Goal: Information Seeking & Learning: Compare options

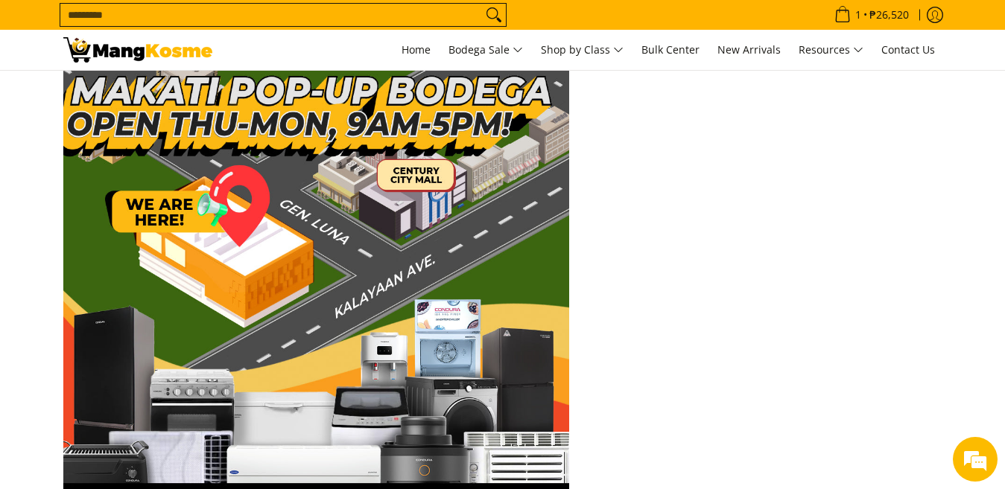
scroll to position [2905, 0]
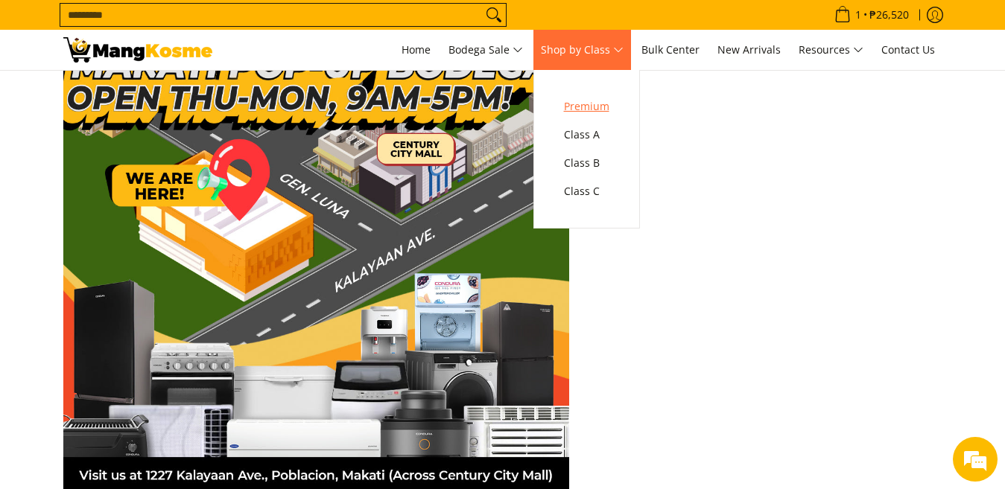
click at [587, 114] on span "Premium" at bounding box center [586, 107] width 45 height 19
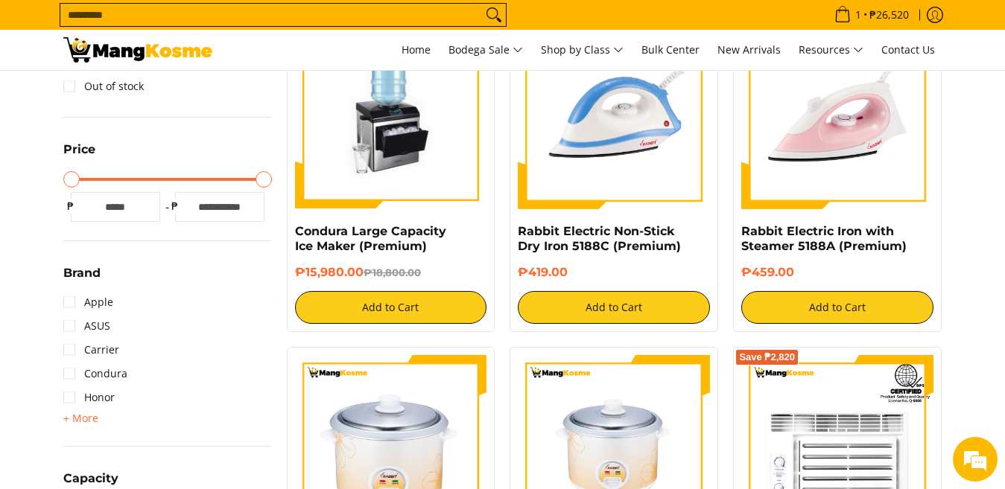
scroll to position [298, 0]
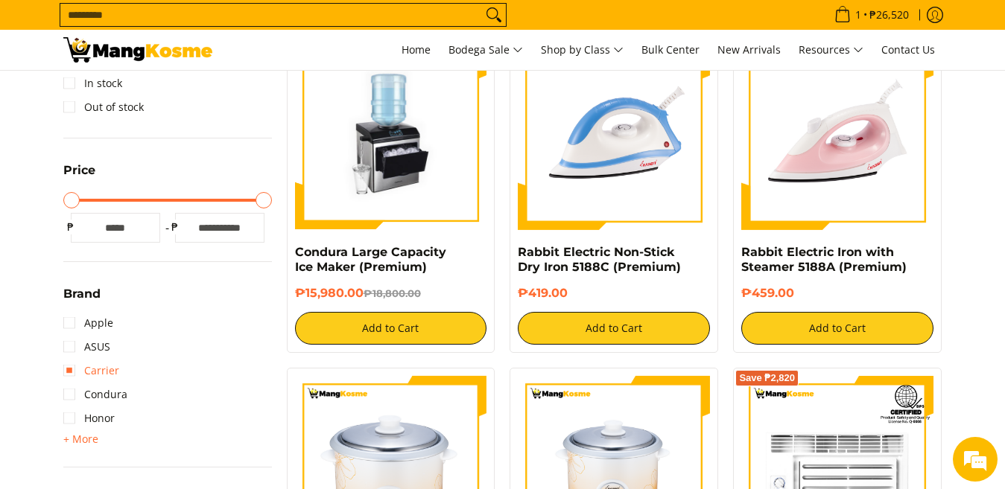
click at [101, 373] on link "Carrier" at bounding box center [91, 371] width 56 height 24
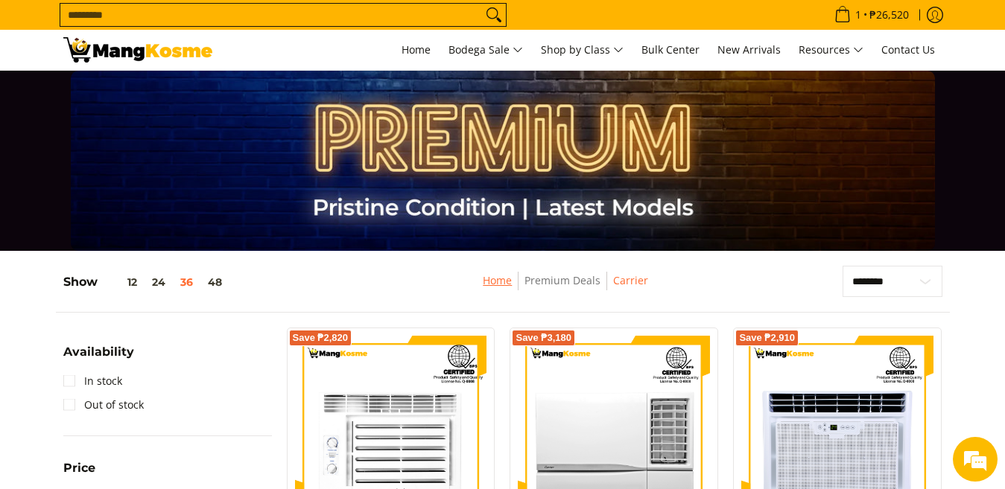
click at [488, 280] on link "Home" at bounding box center [497, 280] width 29 height 14
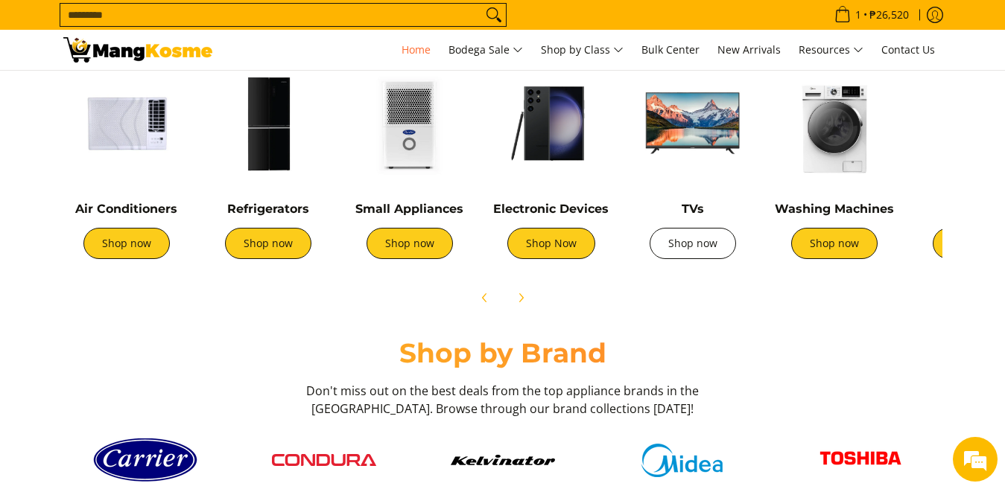
scroll to position [0, 1]
click at [684, 244] on link "Shop now" at bounding box center [692, 243] width 86 height 31
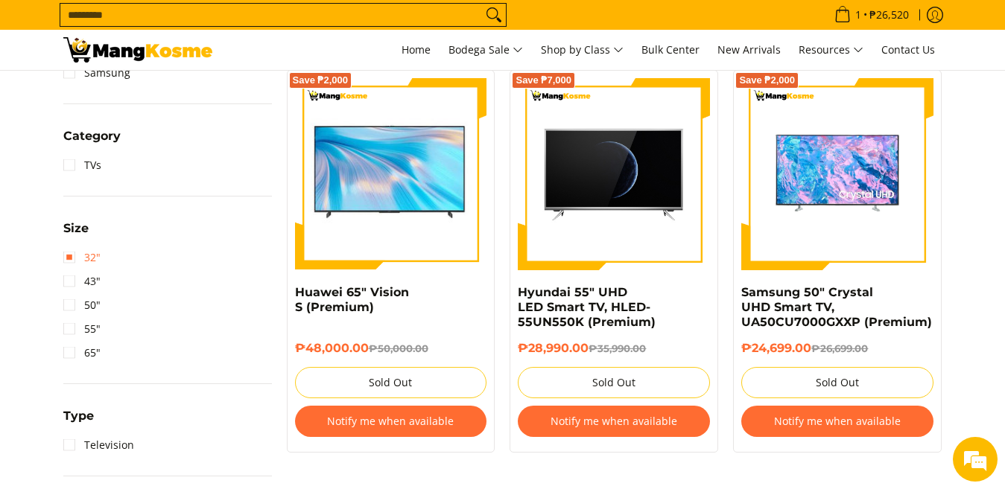
click at [92, 257] on link "32"" at bounding box center [81, 258] width 37 height 24
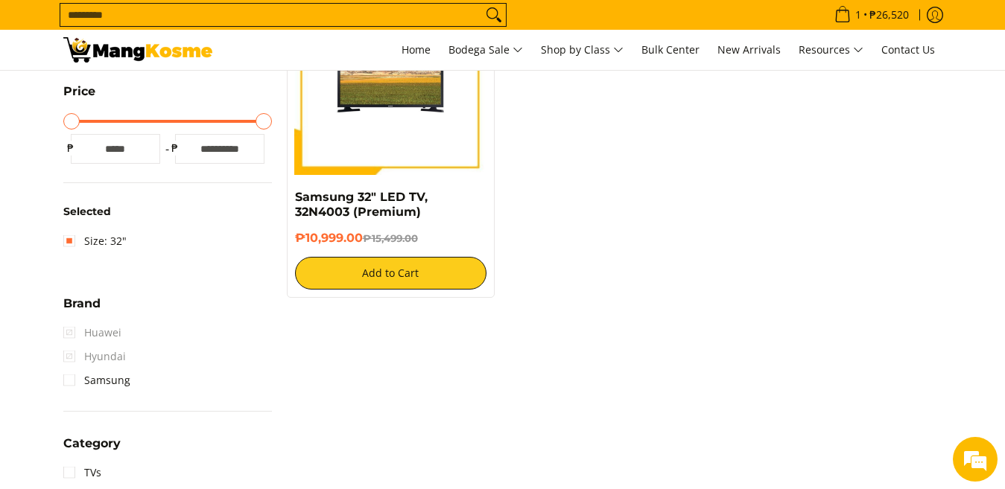
scroll to position [195, 0]
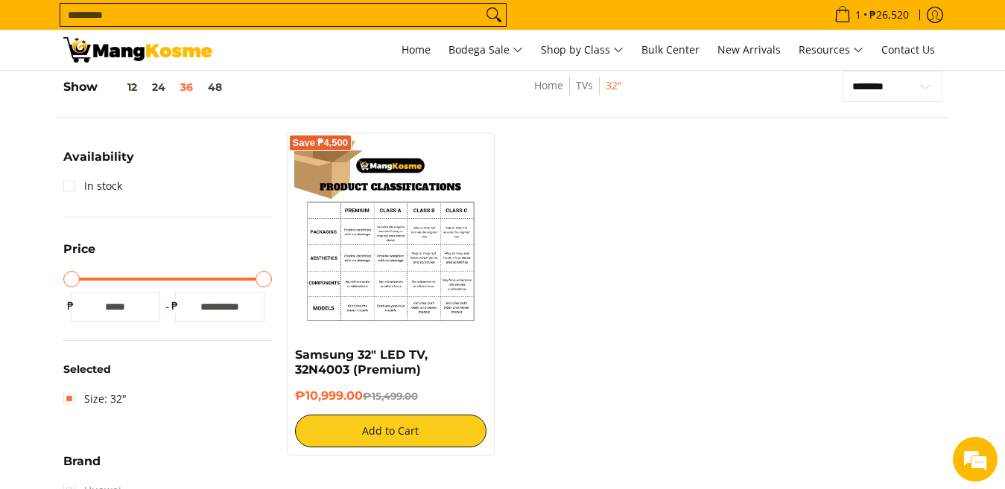
click at [395, 238] on img at bounding box center [391, 237] width 192 height 192
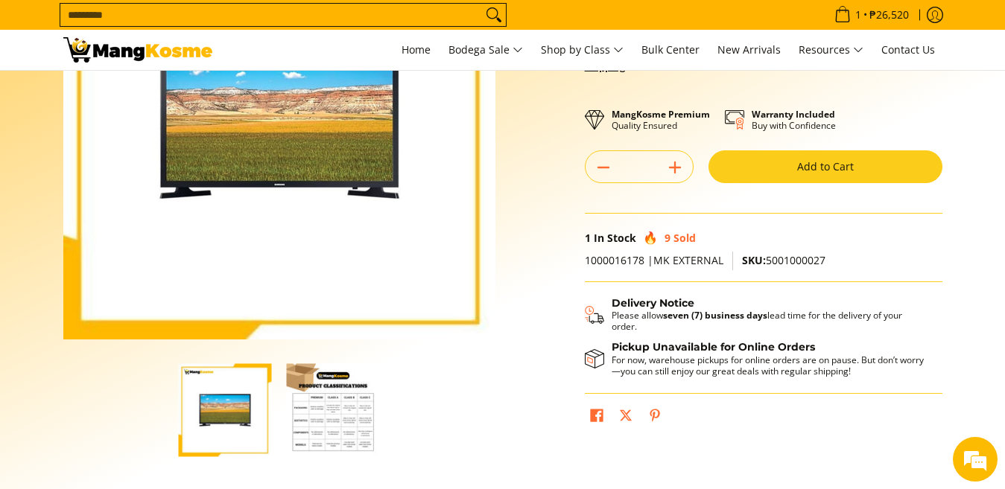
scroll to position [223, 0]
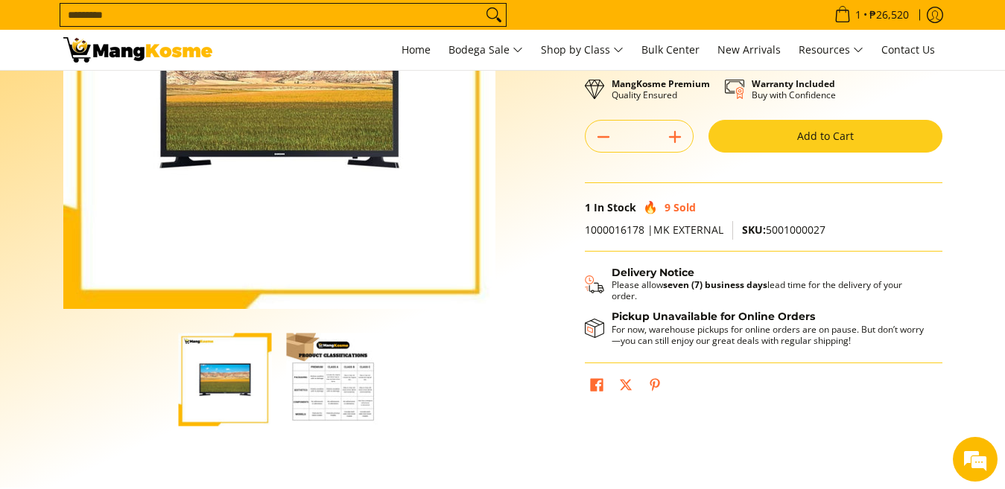
click at [326, 388] on img "button" at bounding box center [333, 379] width 93 height 93
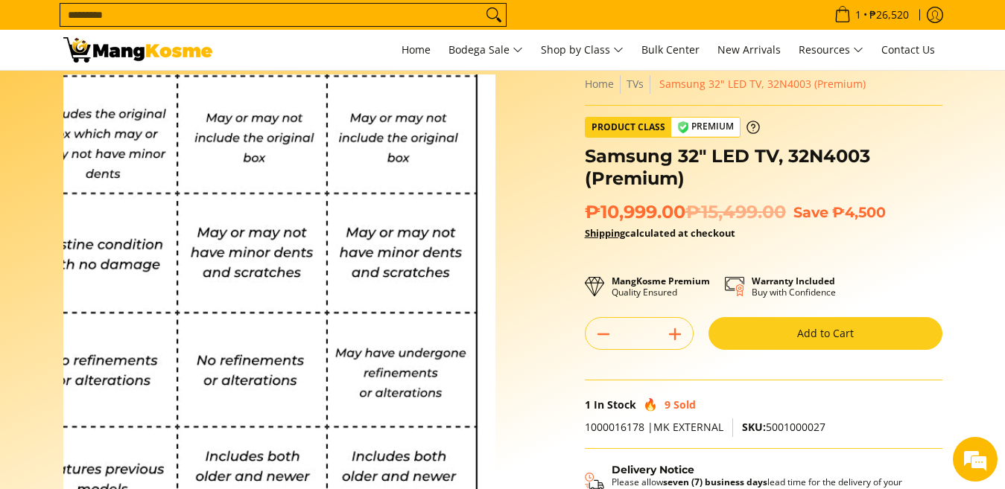
scroll to position [0, 0]
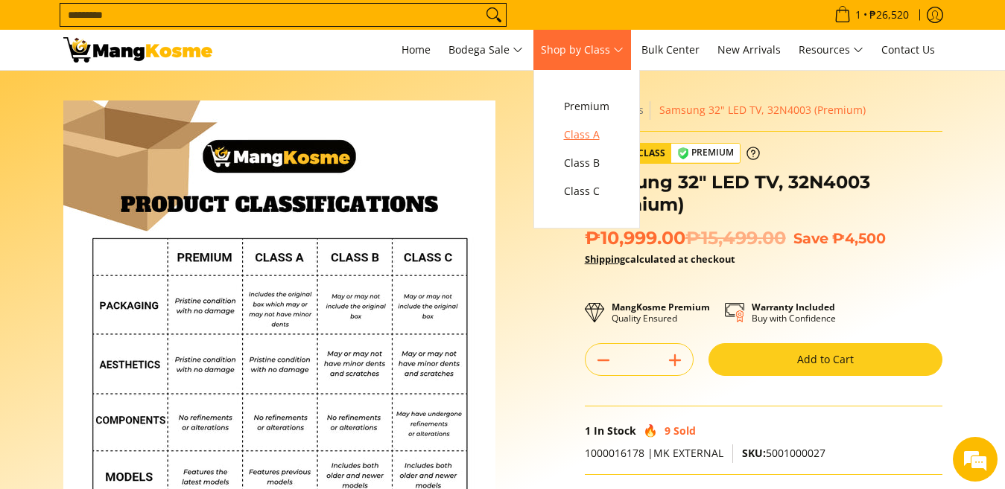
click at [584, 141] on span "Class A" at bounding box center [586, 135] width 45 height 19
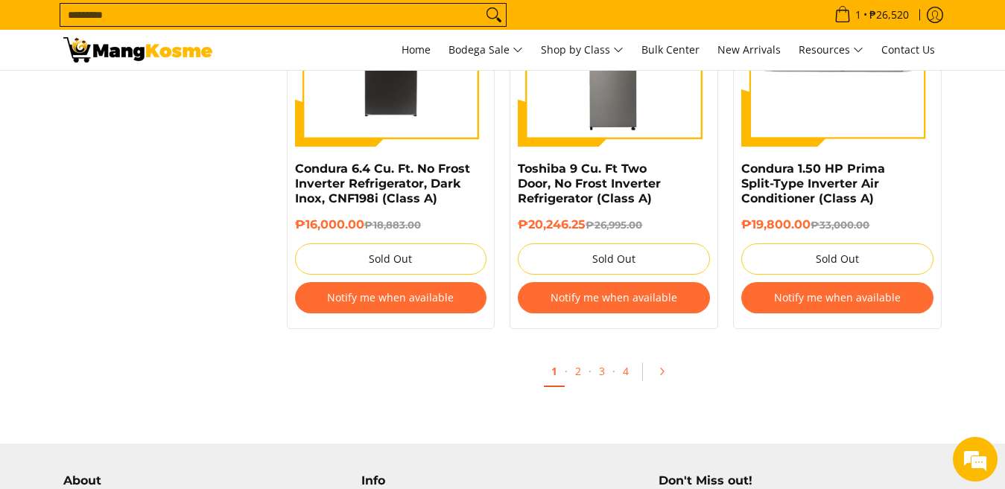
scroll to position [4753, 0]
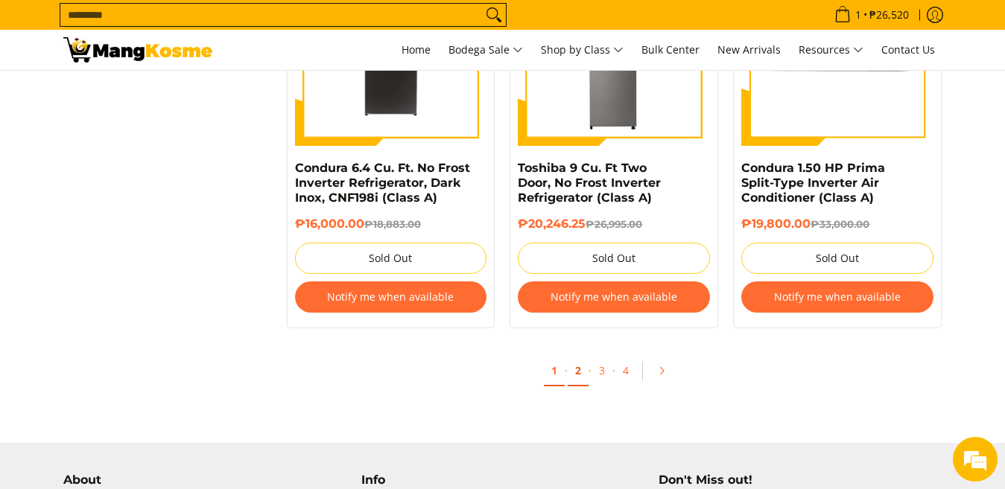
click at [575, 373] on link "2" at bounding box center [578, 371] width 21 height 31
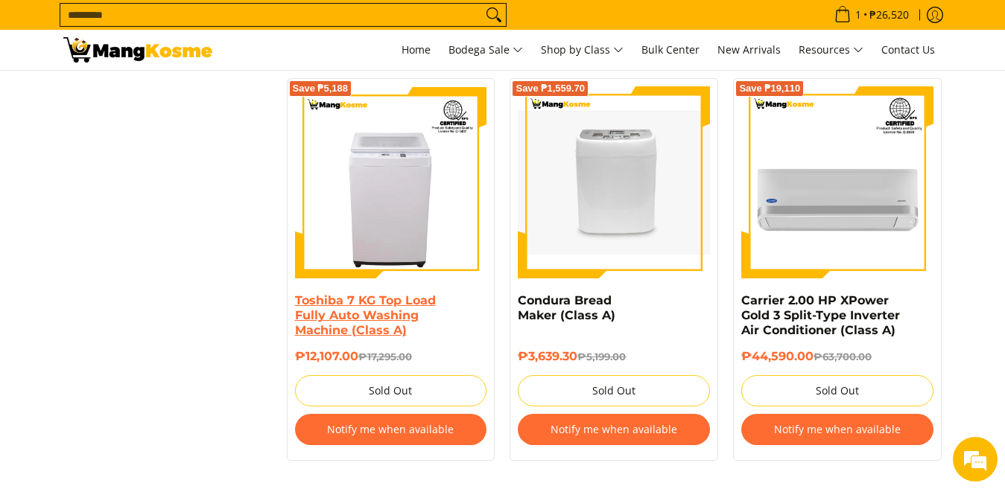
scroll to position [4767, 0]
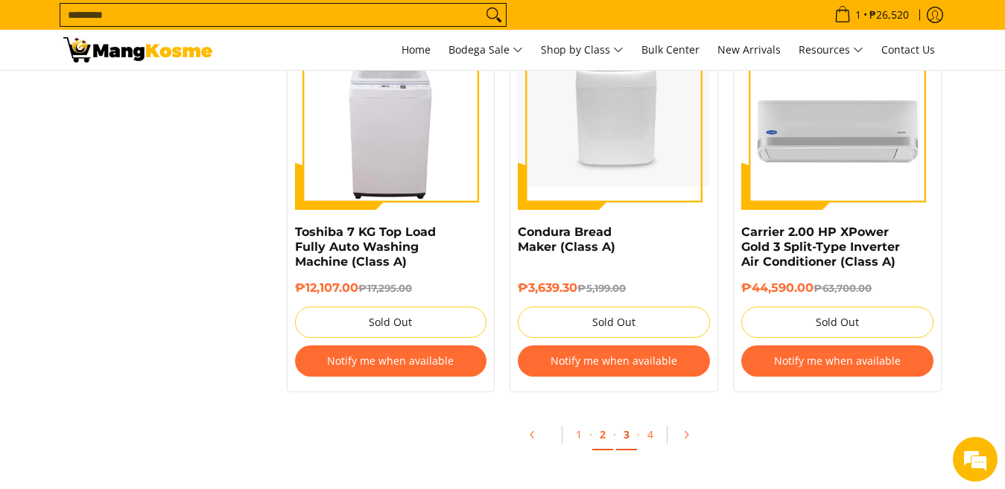
click at [621, 425] on link "3" at bounding box center [626, 435] width 21 height 31
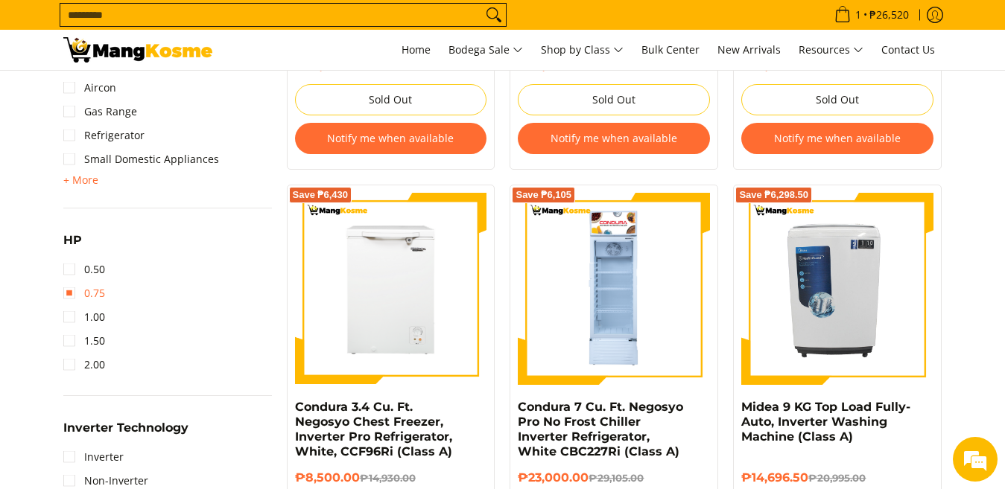
click at [69, 298] on link "0.75" at bounding box center [84, 294] width 42 height 24
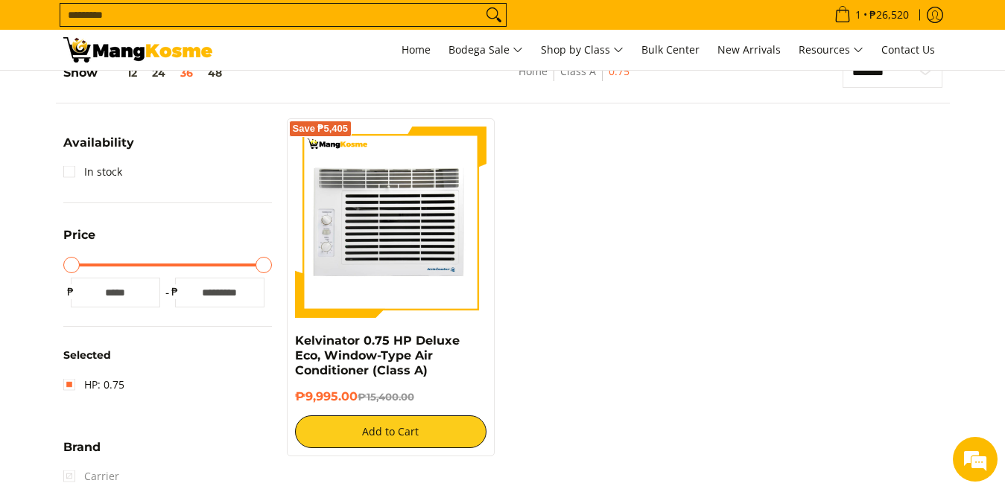
scroll to position [195, 0]
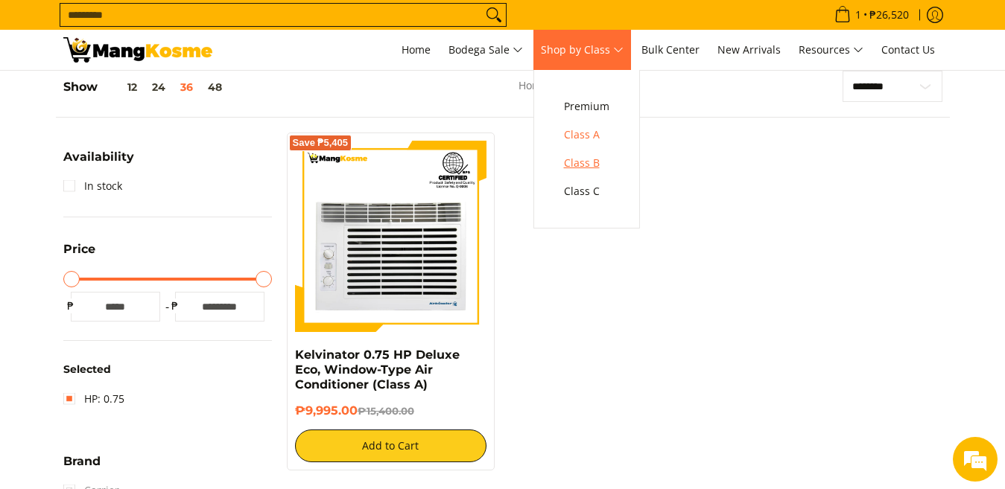
click at [576, 155] on span "Class B" at bounding box center [586, 163] width 45 height 19
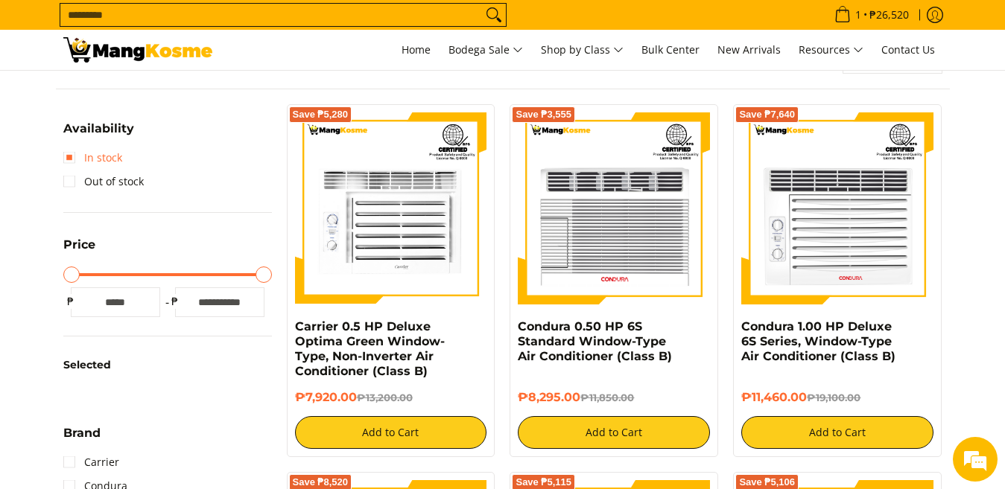
click at [68, 153] on link "In stock" at bounding box center [92, 158] width 59 height 24
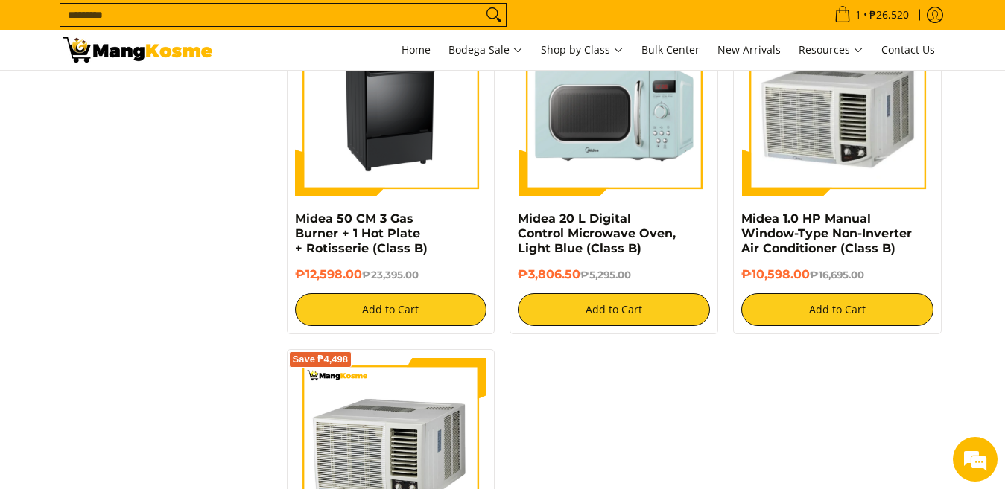
scroll to position [1908, 0]
